Goal: Task Accomplishment & Management: Manage account settings

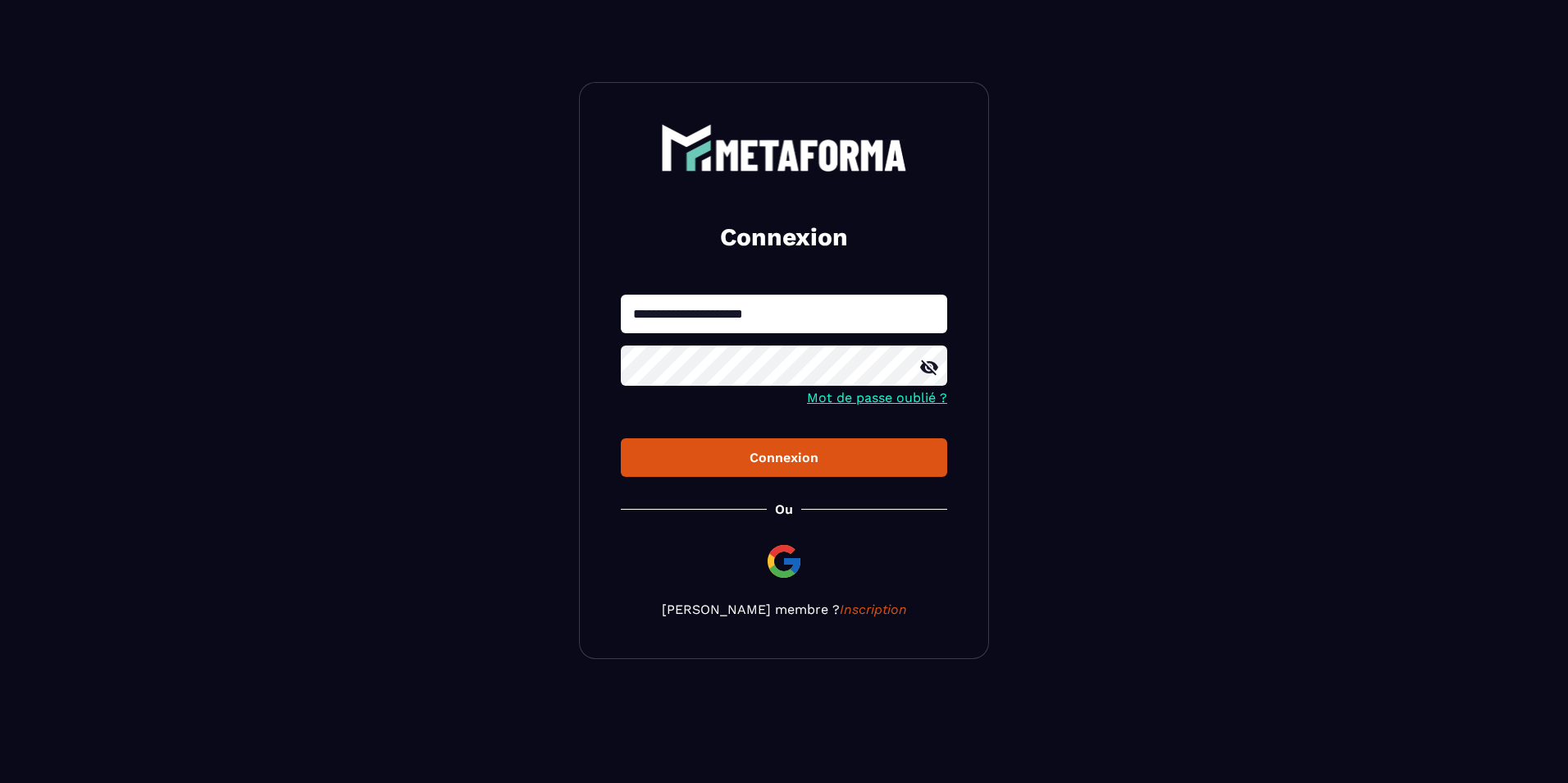
drag, startPoint x: 781, startPoint y: 308, endPoint x: 572, endPoint y: 316, distance: 209.2
click at [572, 316] on section "**********" at bounding box center [784, 370] width 1568 height 741
type input "**********"
click at [931, 366] on icon at bounding box center [928, 367] width 20 height 20
click at [850, 465] on div "Connexion" at bounding box center [784, 457] width 300 height 16
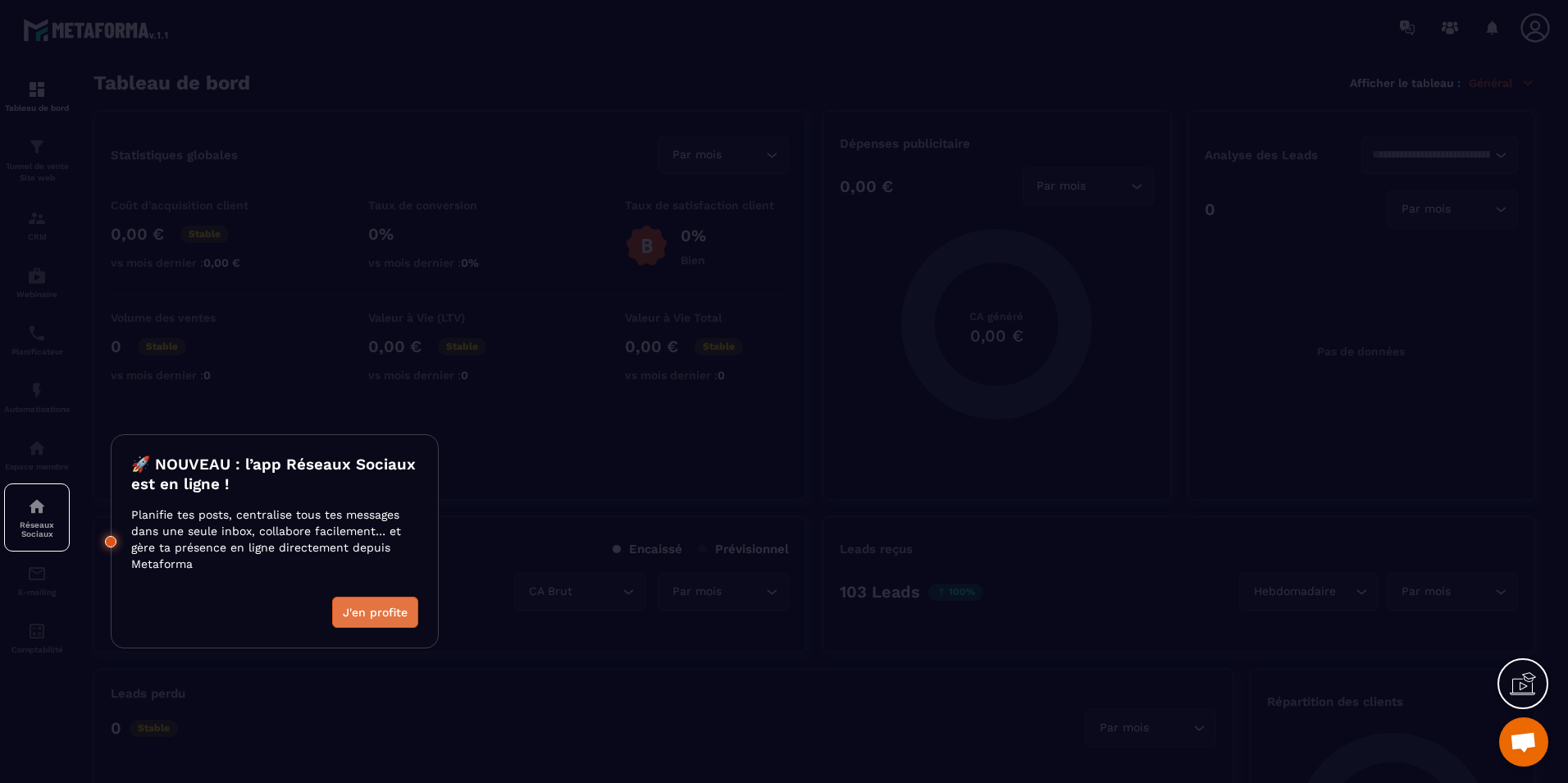
click at [398, 614] on button "J'en profite" at bounding box center [375, 612] width 86 height 31
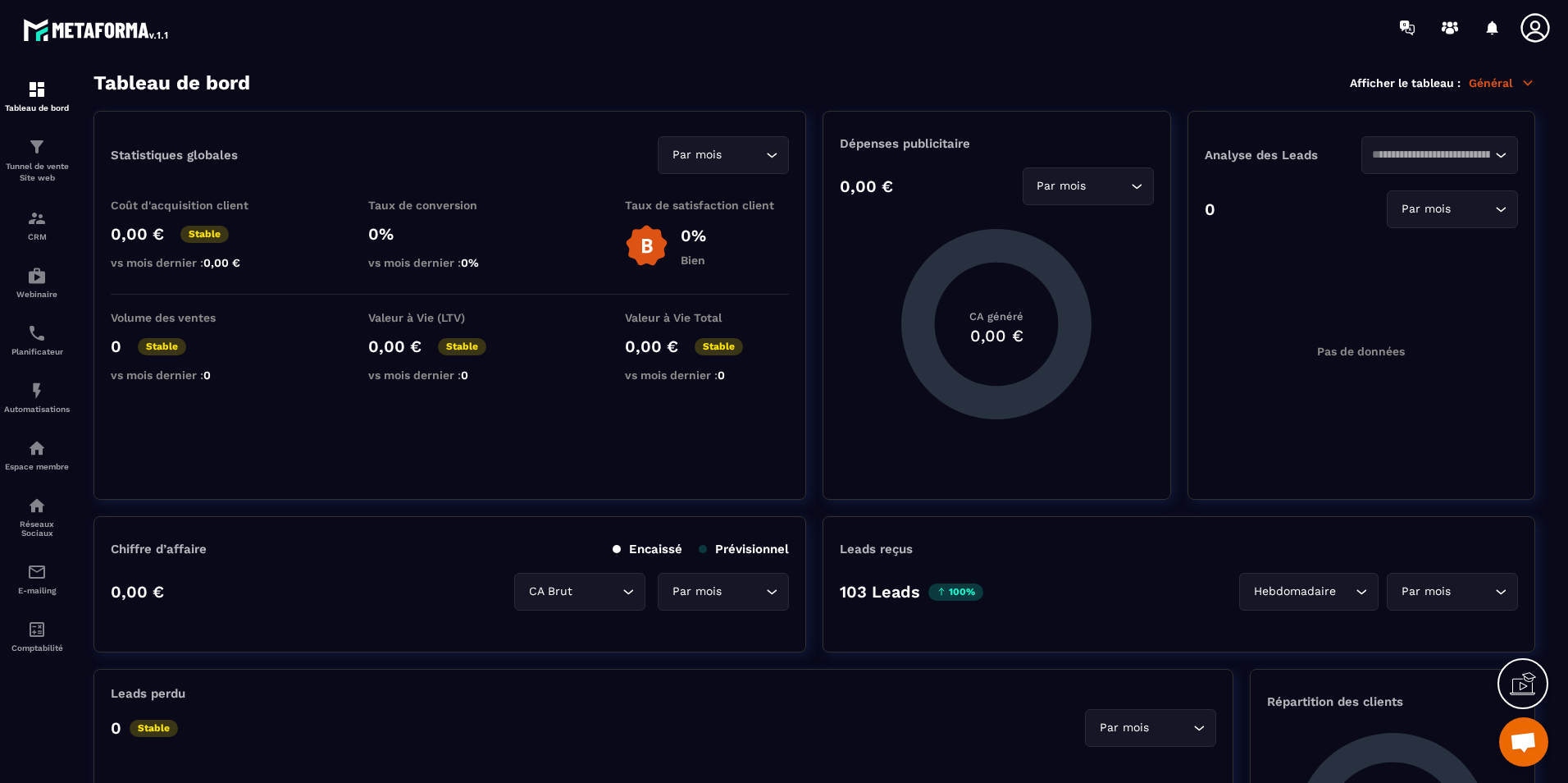
click at [1546, 26] on icon at bounding box center [1535, 27] width 33 height 33
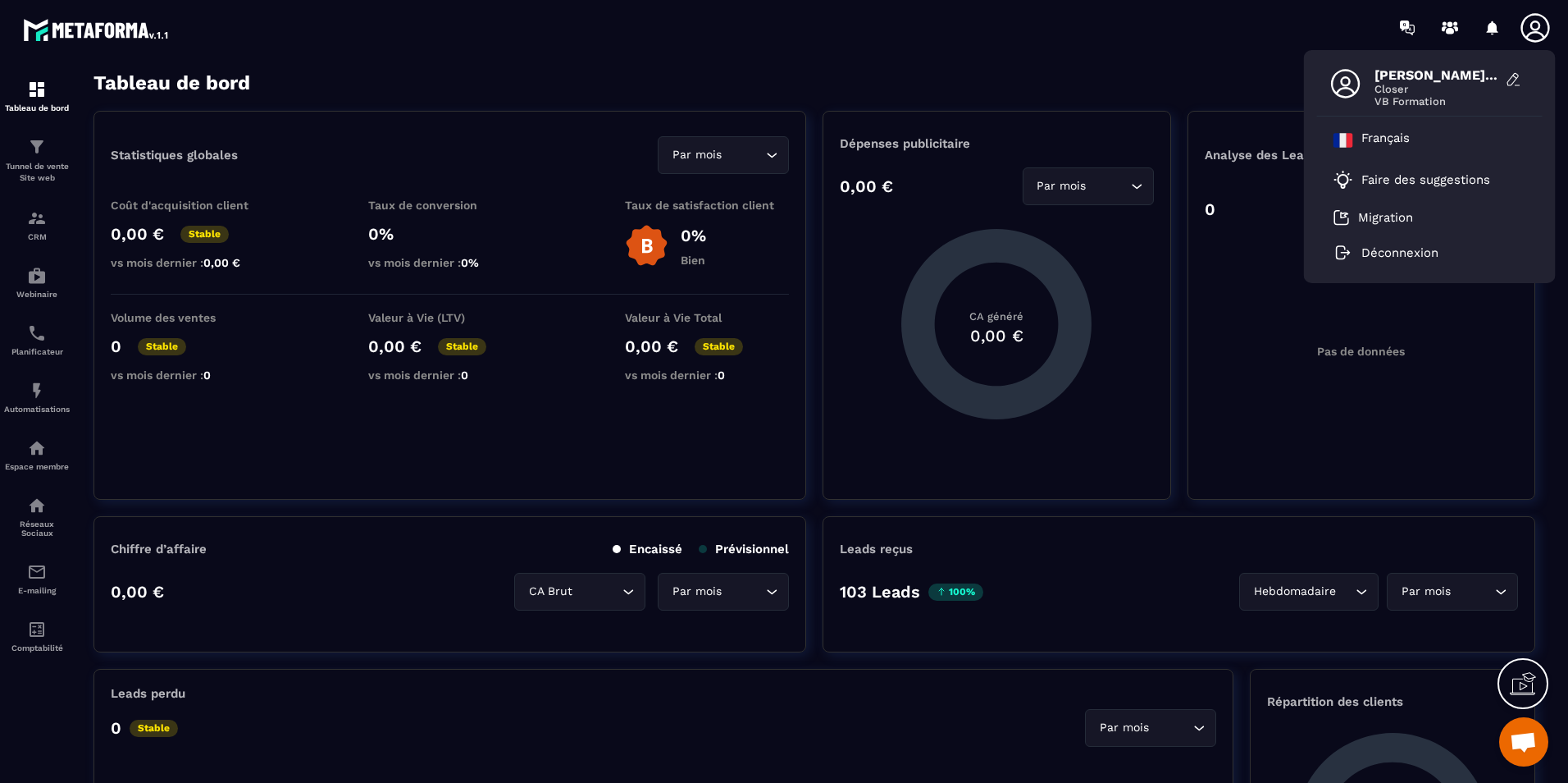
click at [1546, 26] on icon at bounding box center [1535, 27] width 33 height 33
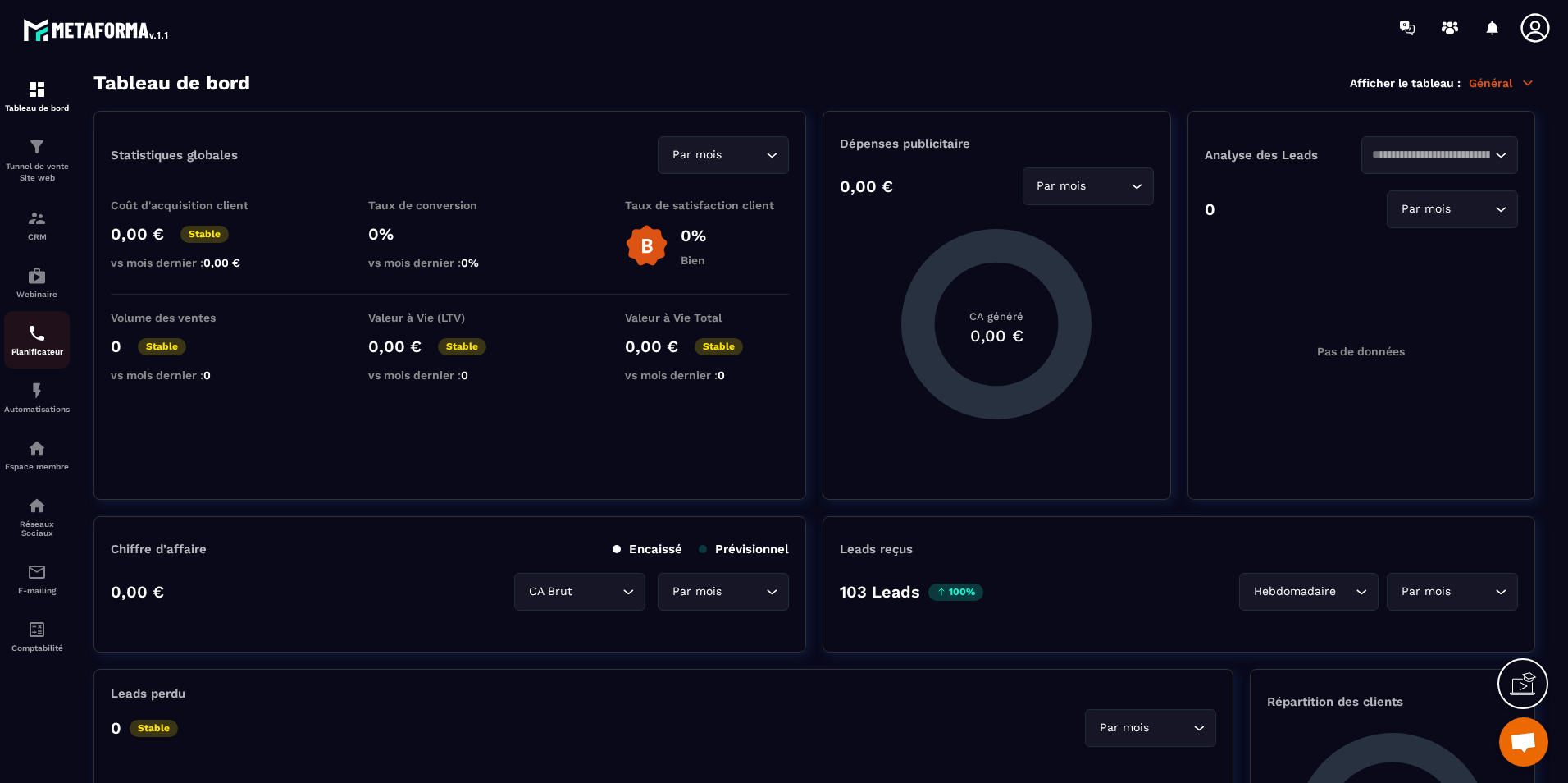
click at [36, 334] on img at bounding box center [36, 333] width 20 height 20
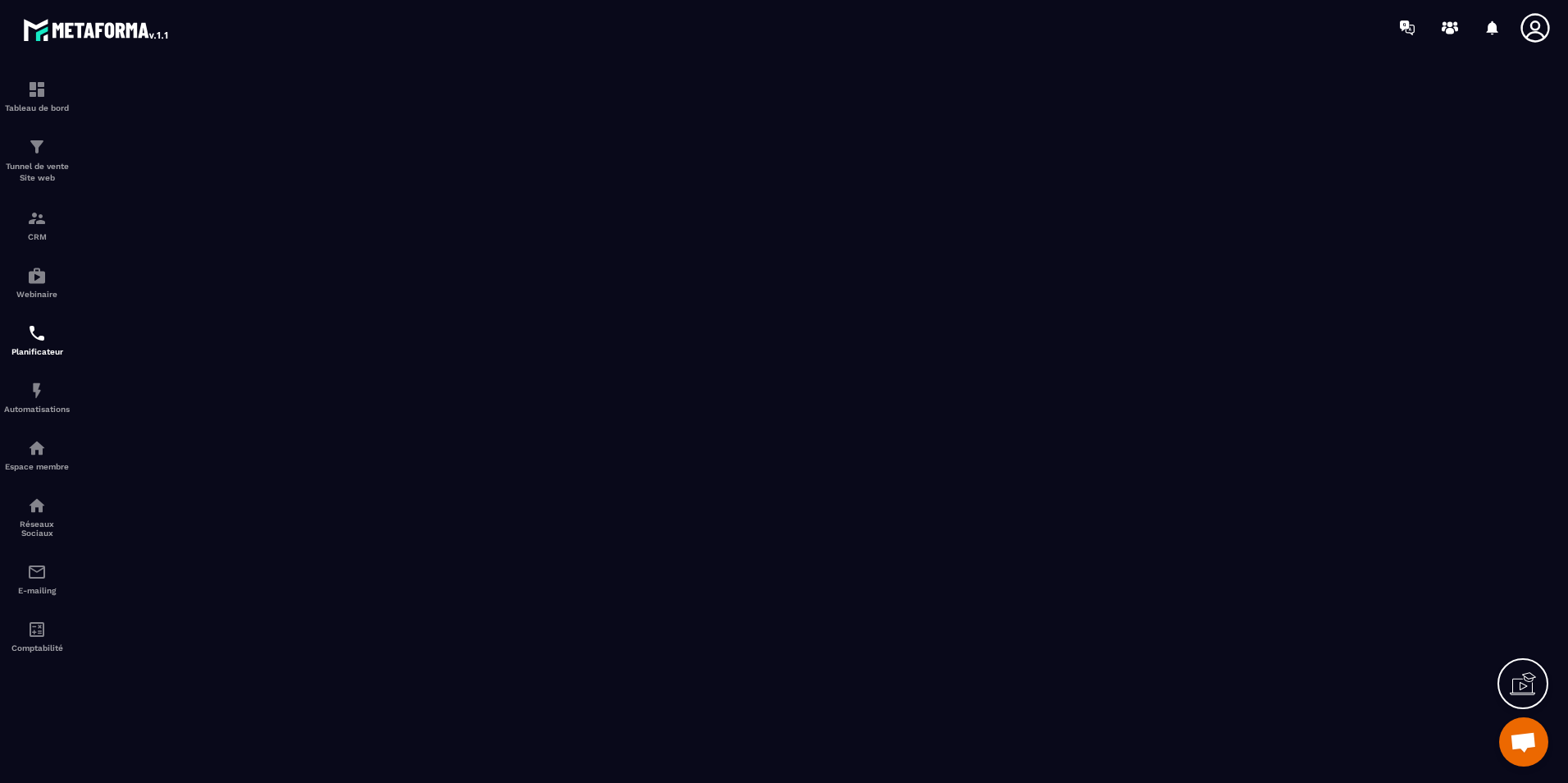
click at [1536, 21] on icon at bounding box center [1534, 27] width 29 height 29
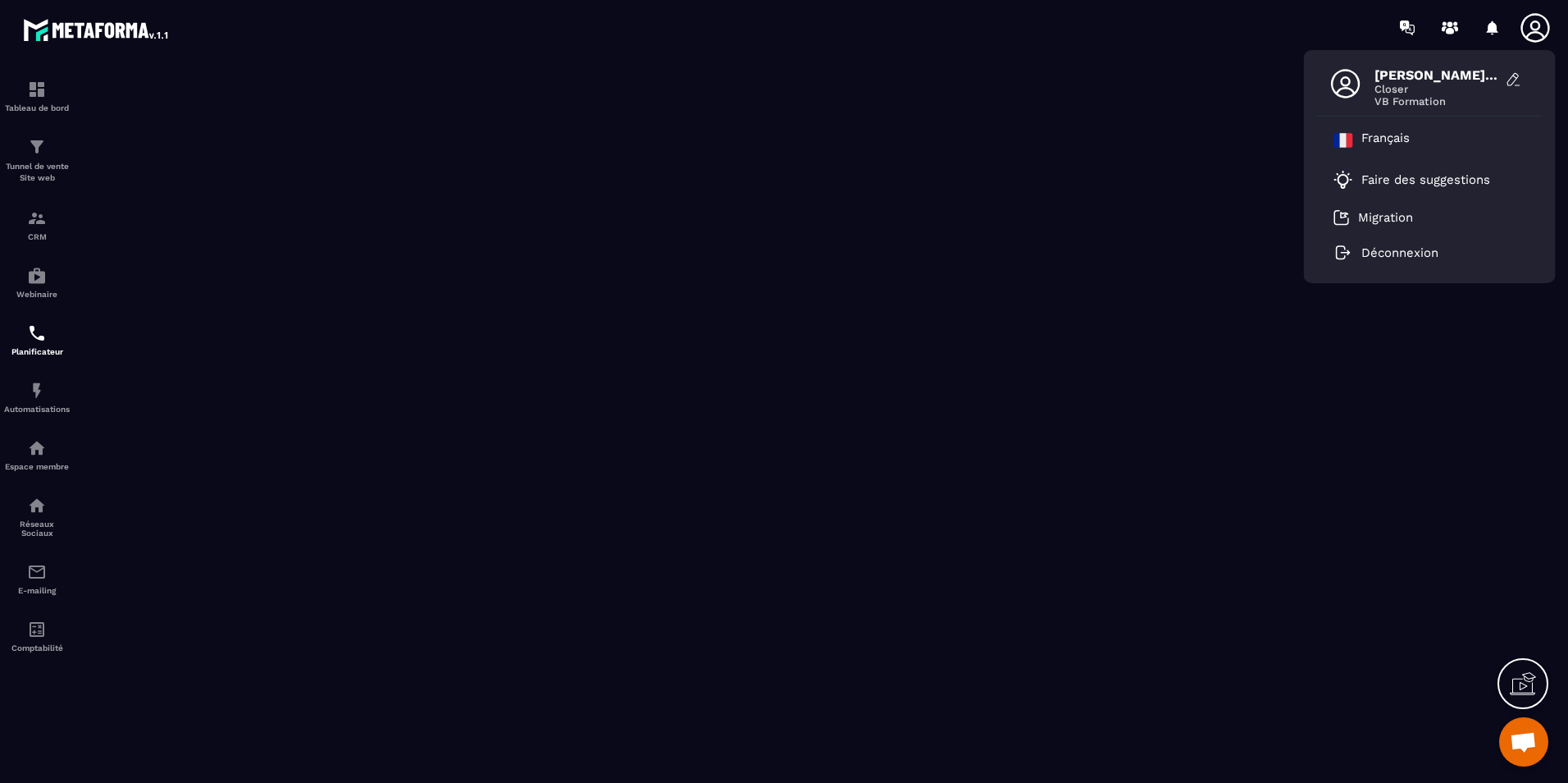
click at [1536, 21] on icon at bounding box center [1534, 27] width 29 height 29
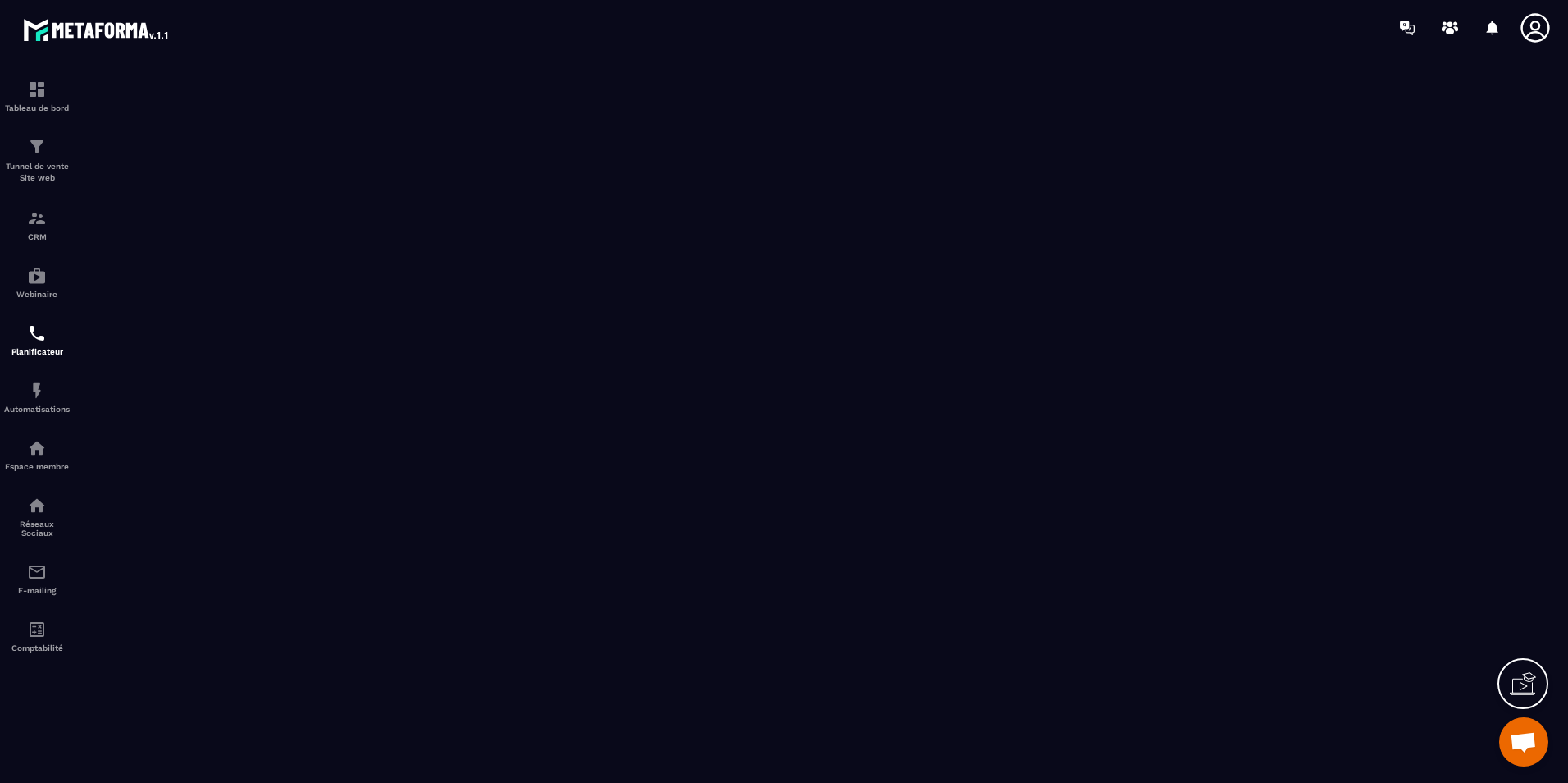
click at [1538, 28] on icon at bounding box center [1534, 27] width 29 height 29
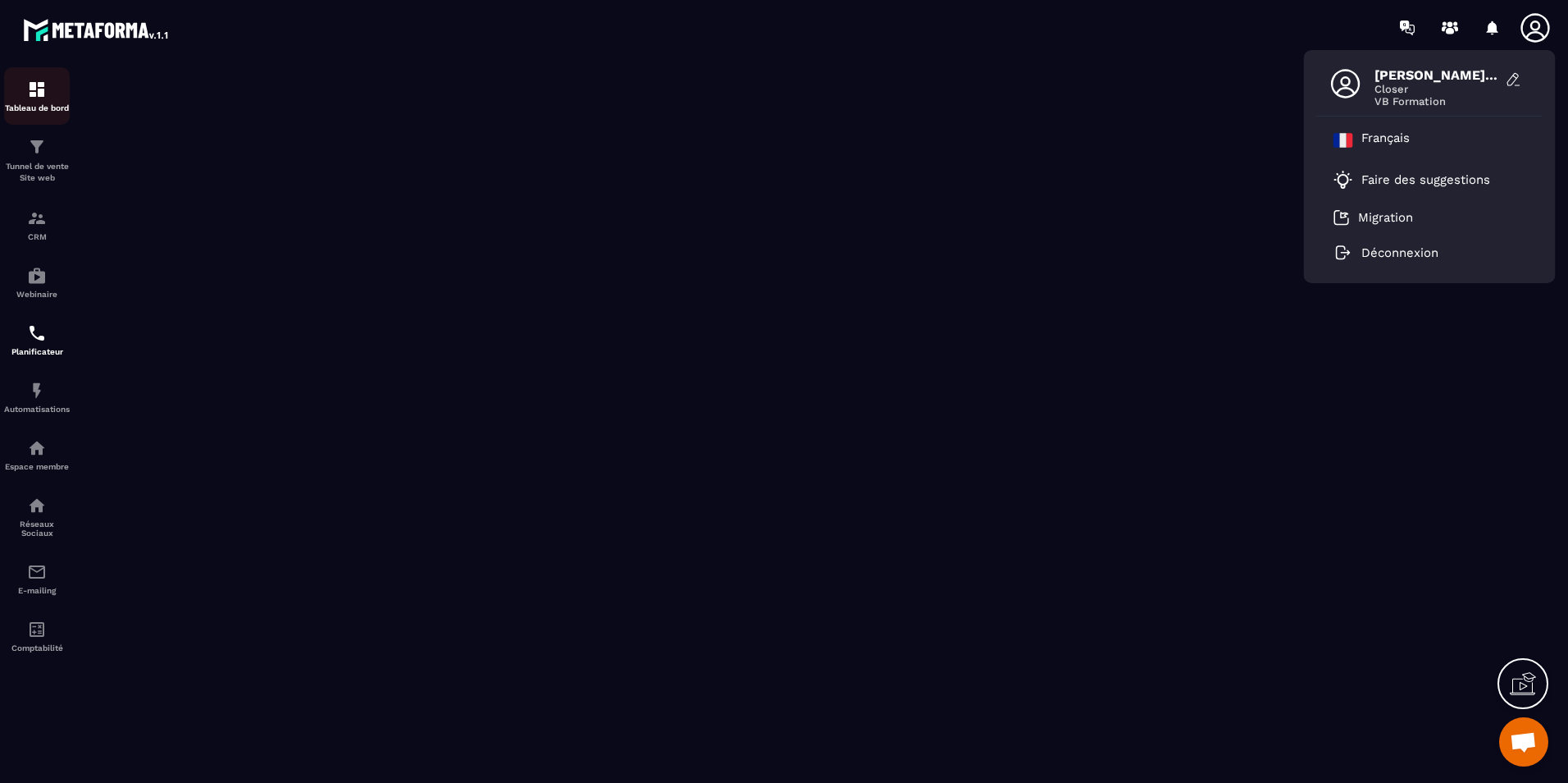
click at [21, 104] on p "Tableau de bord" at bounding box center [36, 109] width 65 height 9
